Goal: Task Accomplishment & Management: Manage account settings

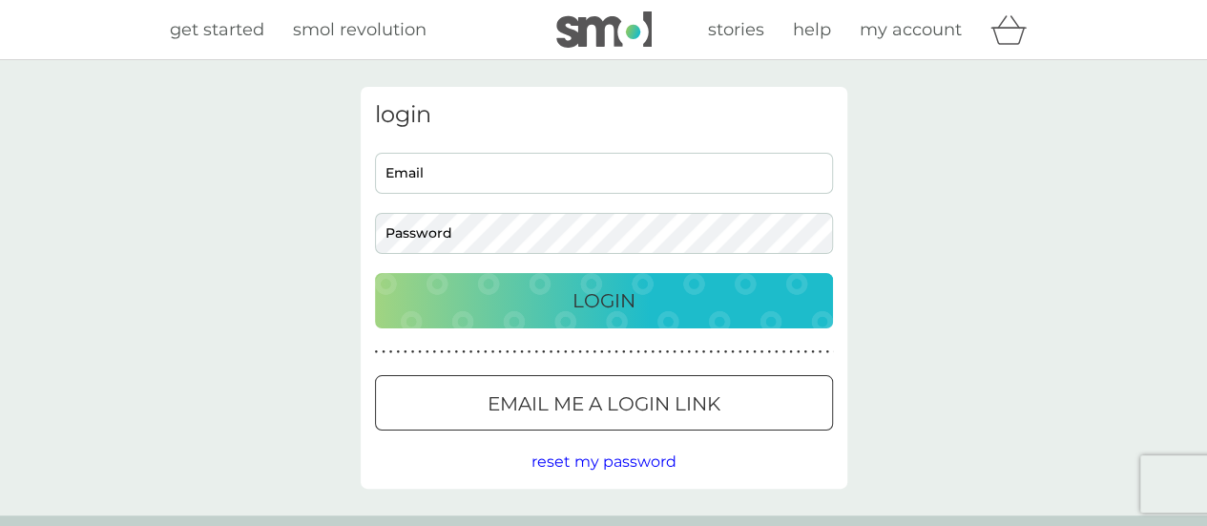
click at [643, 175] on input "Email" at bounding box center [604, 173] width 458 height 41
type input "[EMAIL_ADDRESS][DOMAIN_NAME]"
click at [603, 405] on div at bounding box center [603, 403] width 4 height 4
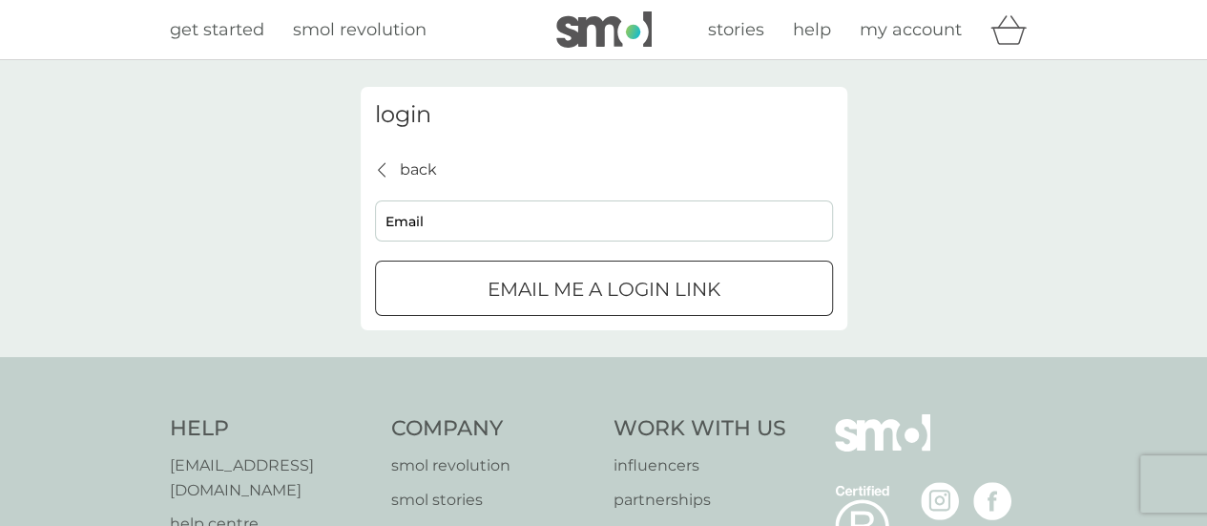
click at [662, 223] on input "Email" at bounding box center [604, 220] width 458 height 41
type input "[EMAIL_ADDRESS][DOMAIN_NAME]"
click at [599, 298] on div "submit" at bounding box center [604, 290] width 69 height 20
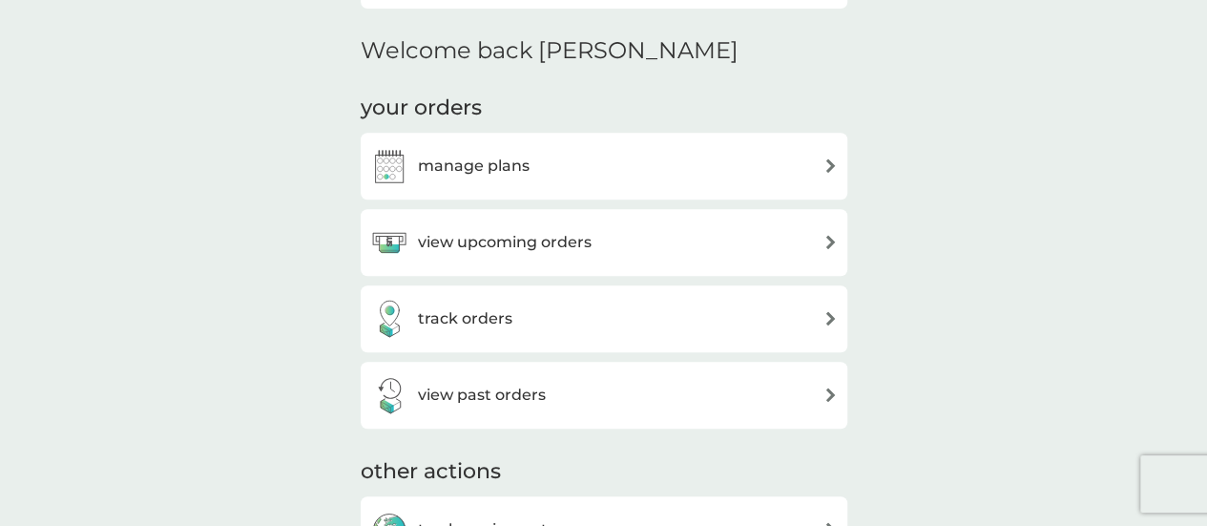
scroll to position [551, 0]
click at [832, 164] on img at bounding box center [830, 166] width 14 height 14
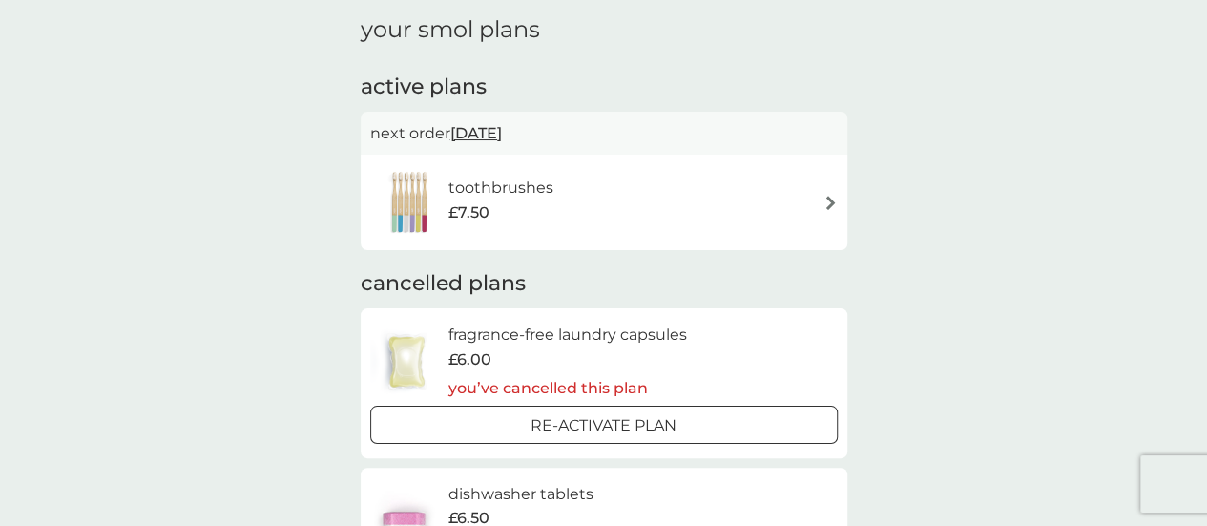
scroll to position [73, 0]
click at [826, 218] on div "toothbrushes £7.50" at bounding box center [604, 200] width 468 height 67
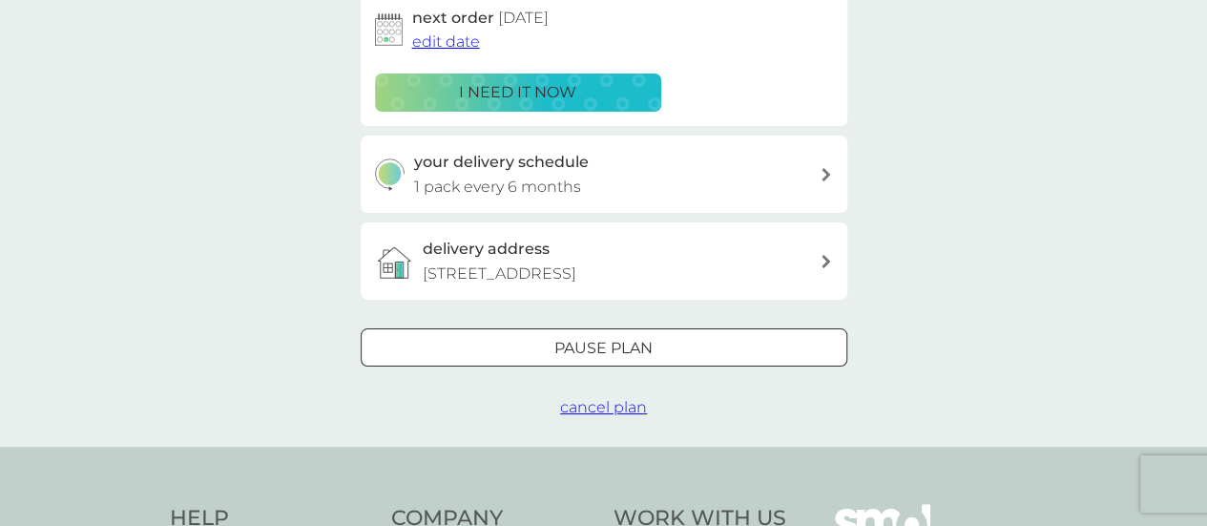
scroll to position [342, 0]
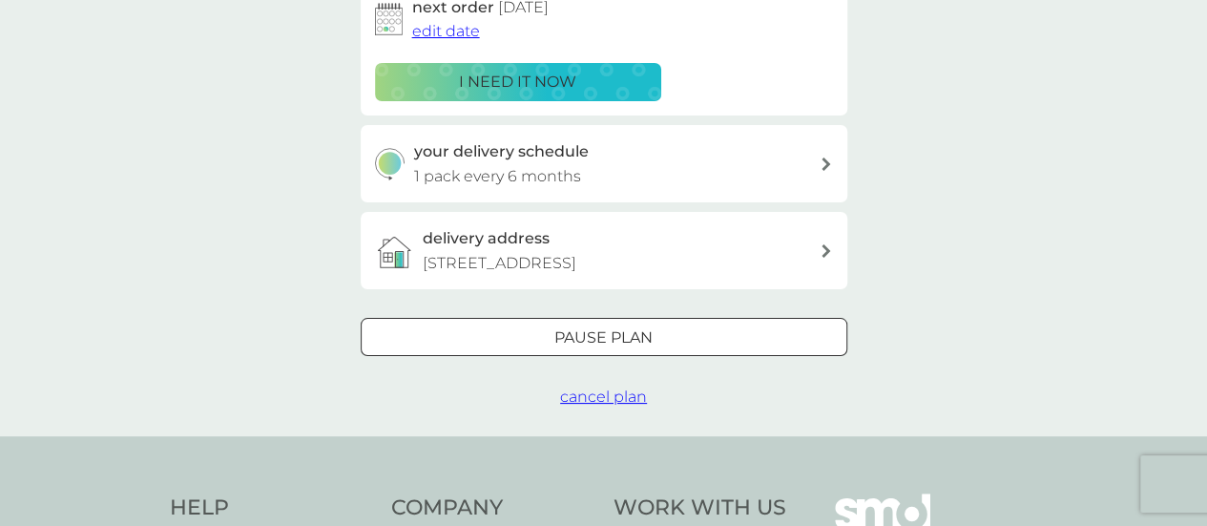
click at [631, 394] on span "cancel plan" at bounding box center [603, 396] width 87 height 18
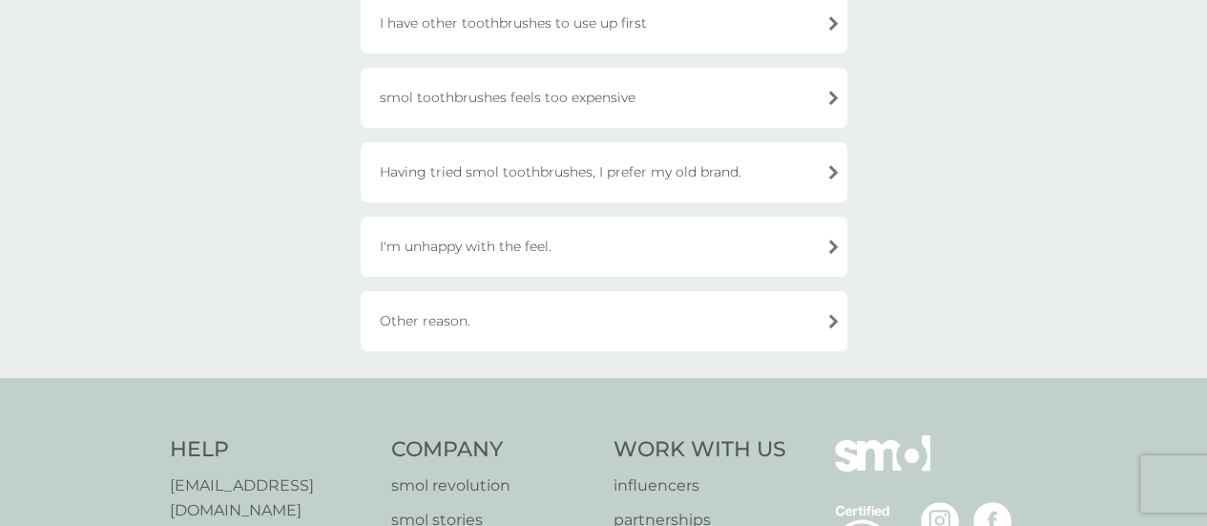
scroll to position [317, 0]
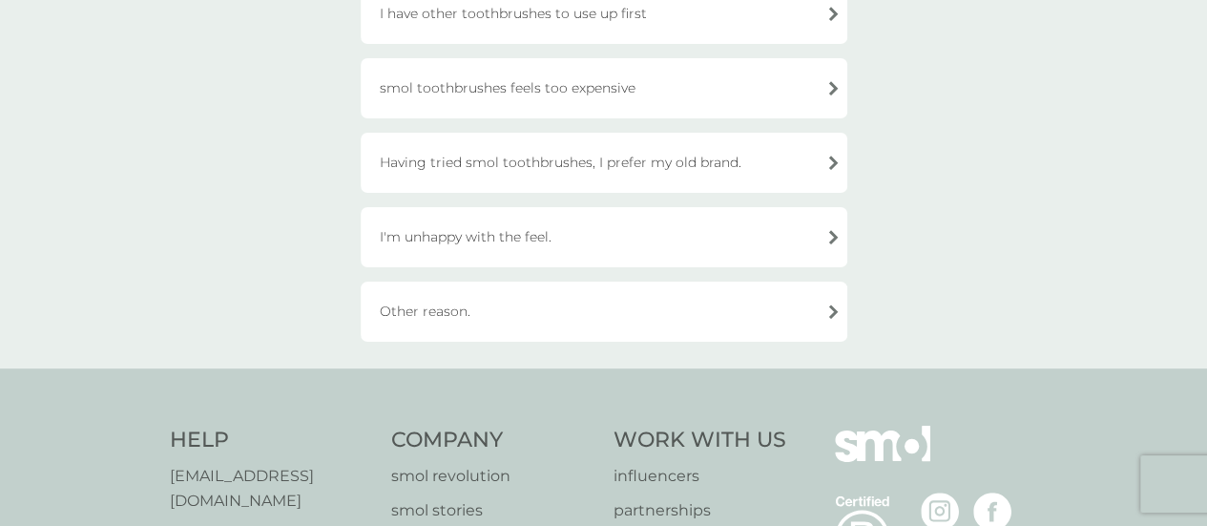
click at [752, 313] on div "Other reason." at bounding box center [604, 311] width 487 height 60
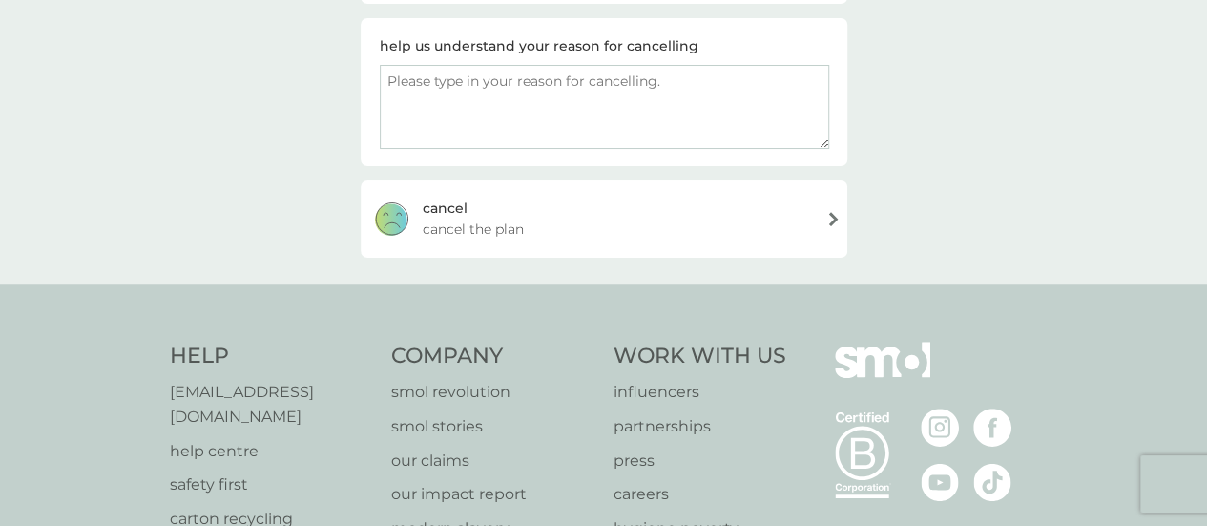
click at [620, 84] on textarea at bounding box center [604, 107] width 449 height 84
type textarea "moving out of the uk"
click at [797, 219] on div "cancel cancel the plan" at bounding box center [604, 218] width 487 height 76
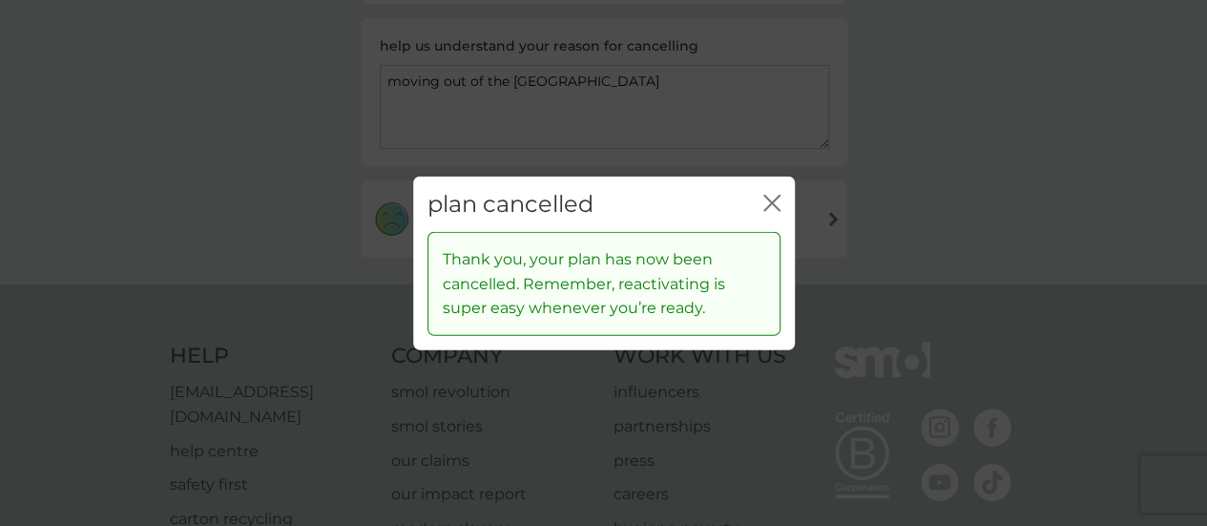
click at [771, 207] on icon "close" at bounding box center [771, 202] width 17 height 17
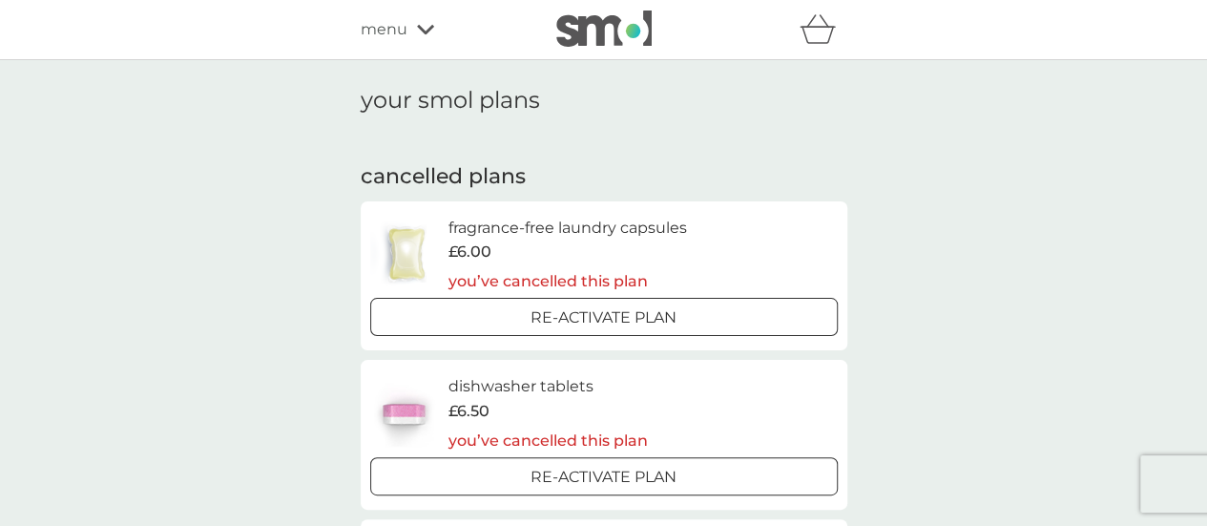
click at [391, 38] on span "menu" at bounding box center [384, 29] width 47 height 25
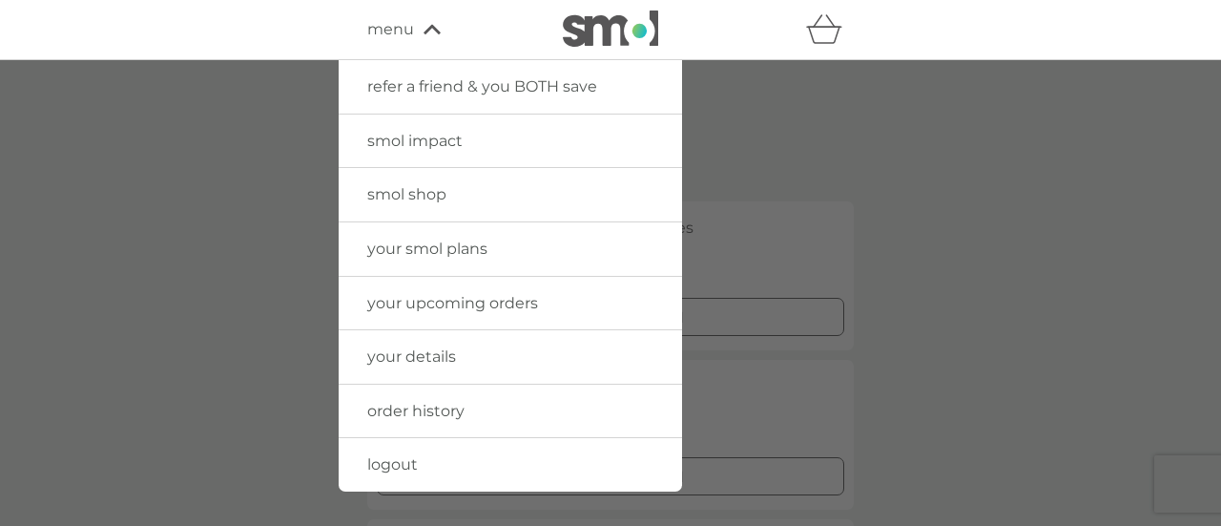
click at [395, 466] on span "logout" at bounding box center [392, 464] width 51 height 18
